Goal: Task Accomplishment & Management: Use online tool/utility

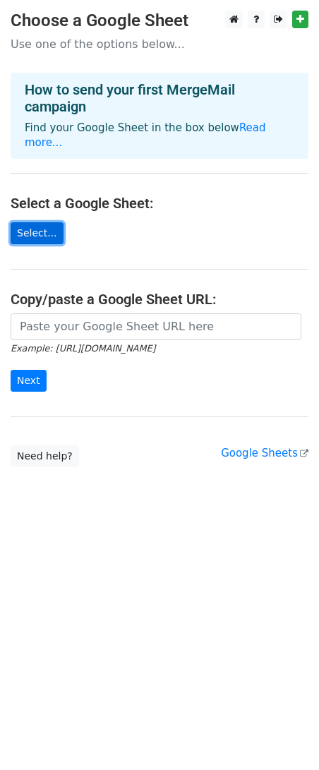
click at [40, 222] on link "Select..." at bounding box center [37, 233] width 53 height 22
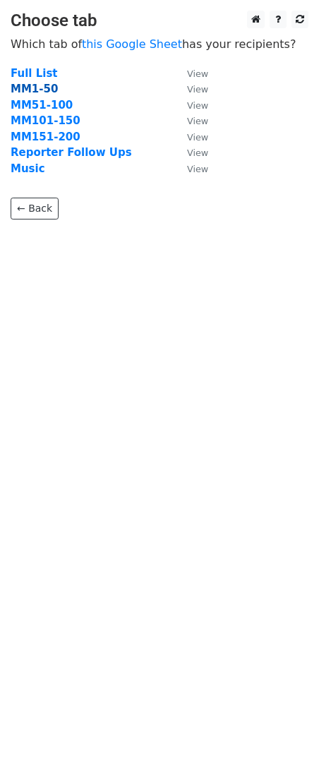
click at [32, 93] on strong "MM1-50" at bounding box center [34, 89] width 47 height 13
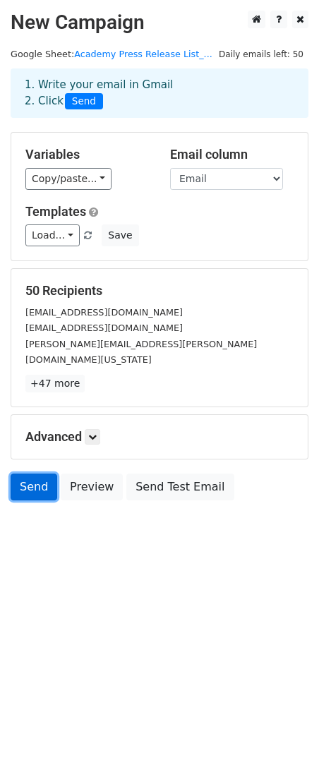
click at [35, 474] on link "Send" at bounding box center [34, 487] width 47 height 27
